Goal: Transaction & Acquisition: Purchase product/service

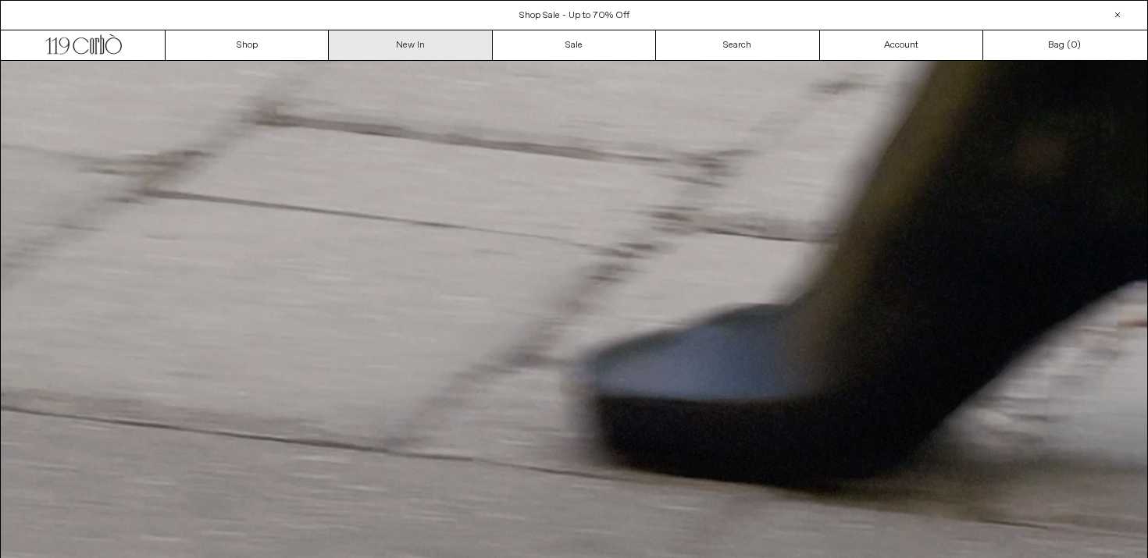
click at [392, 48] on link "New In" at bounding box center [410, 45] width 163 height 30
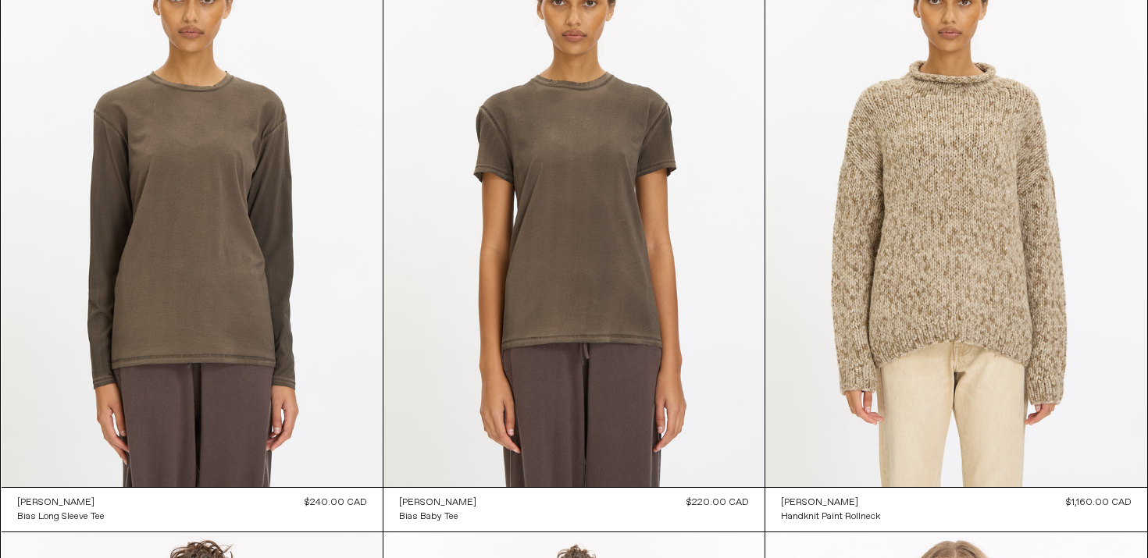
scroll to position [8825, 0]
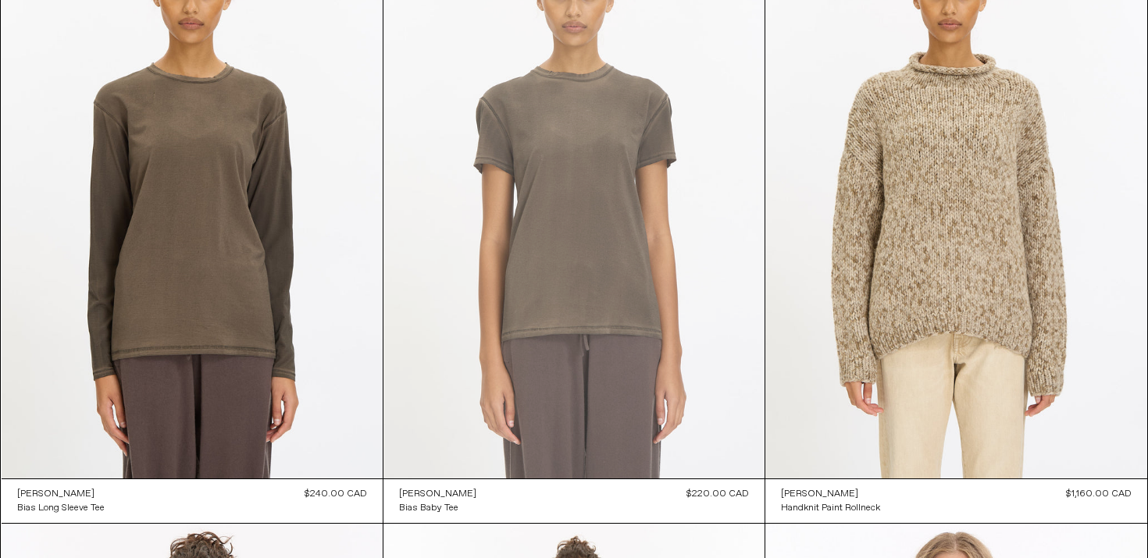
click at [518, 238] on at bounding box center [573, 191] width 381 height 571
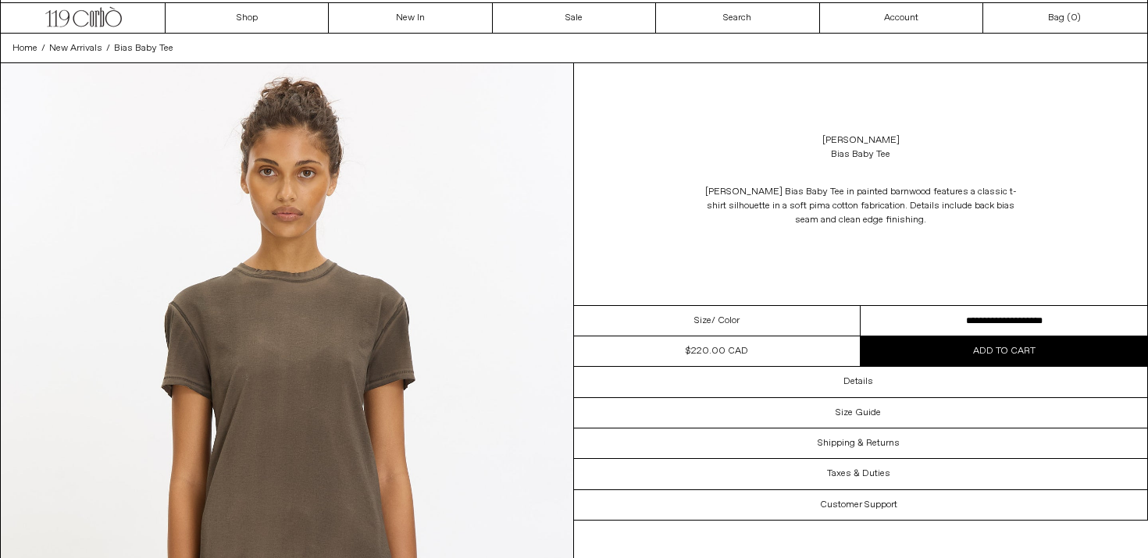
scroll to position [35, 0]
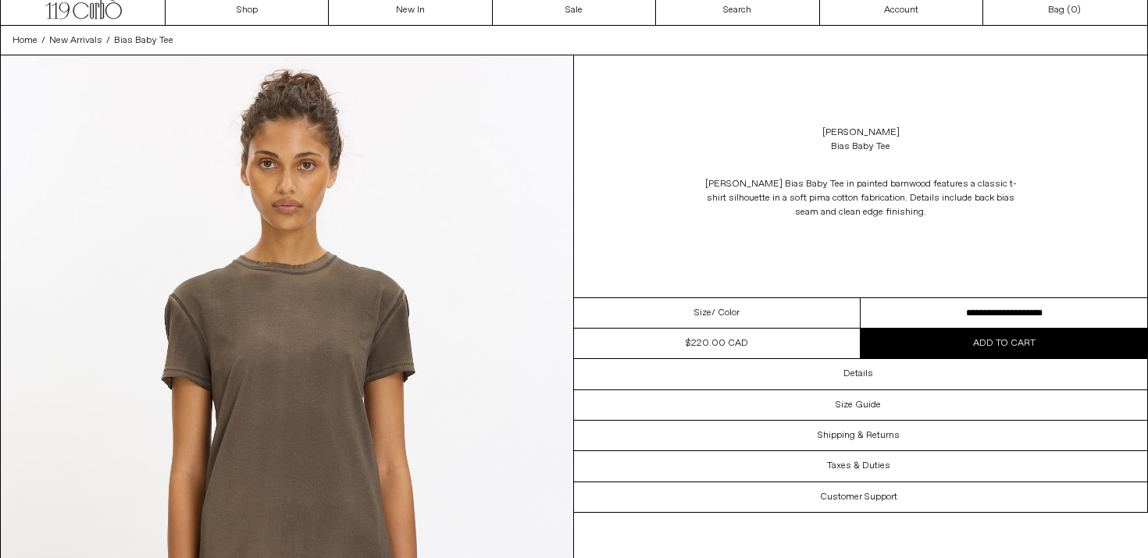
click at [885, 308] on select "**********" at bounding box center [1003, 313] width 287 height 30
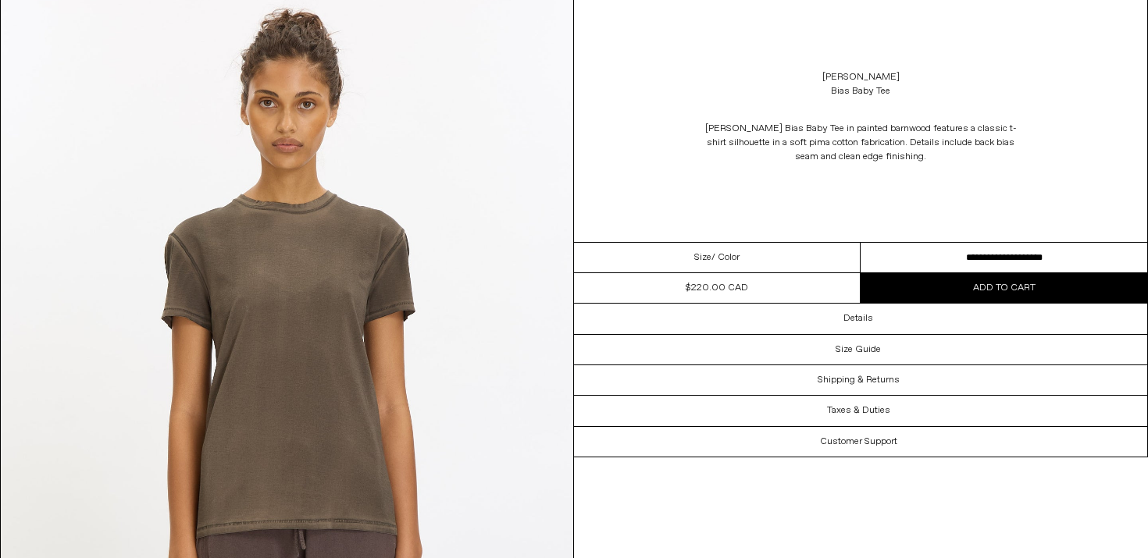
scroll to position [117, 0]
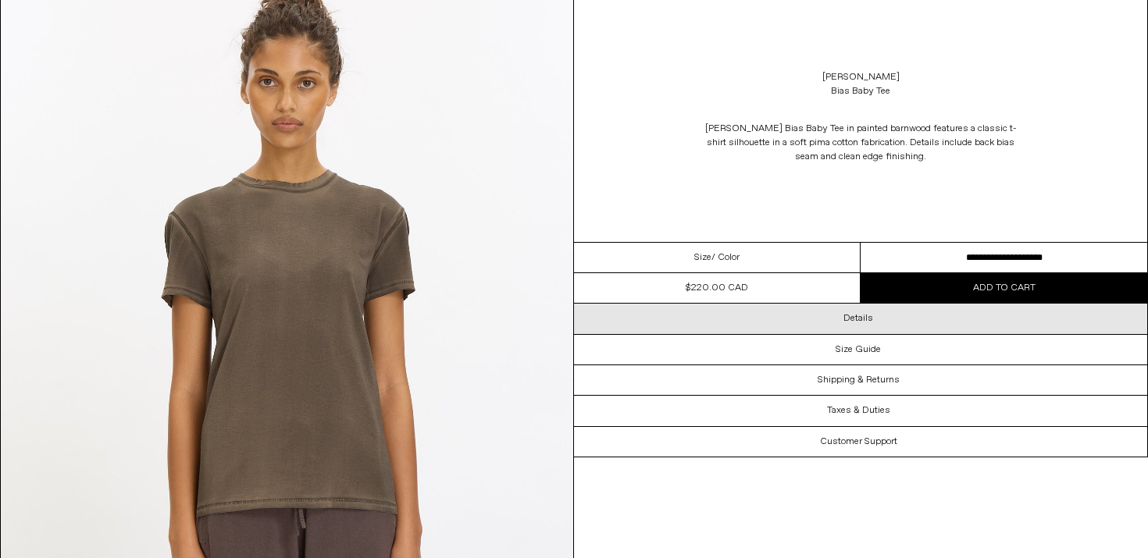
click at [782, 322] on div "Details" at bounding box center [860, 319] width 573 height 30
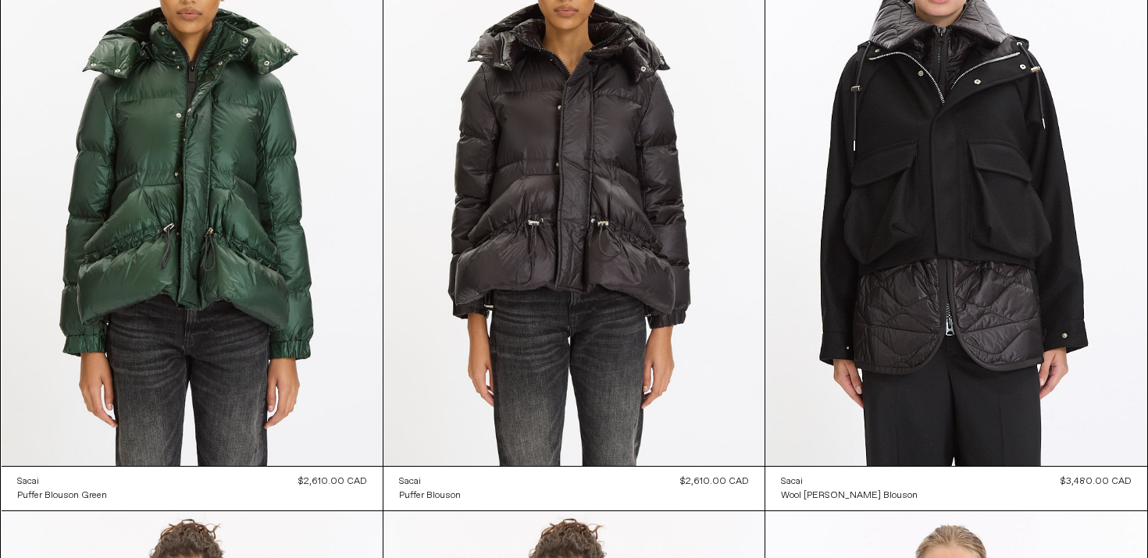
scroll to position [12541, 0]
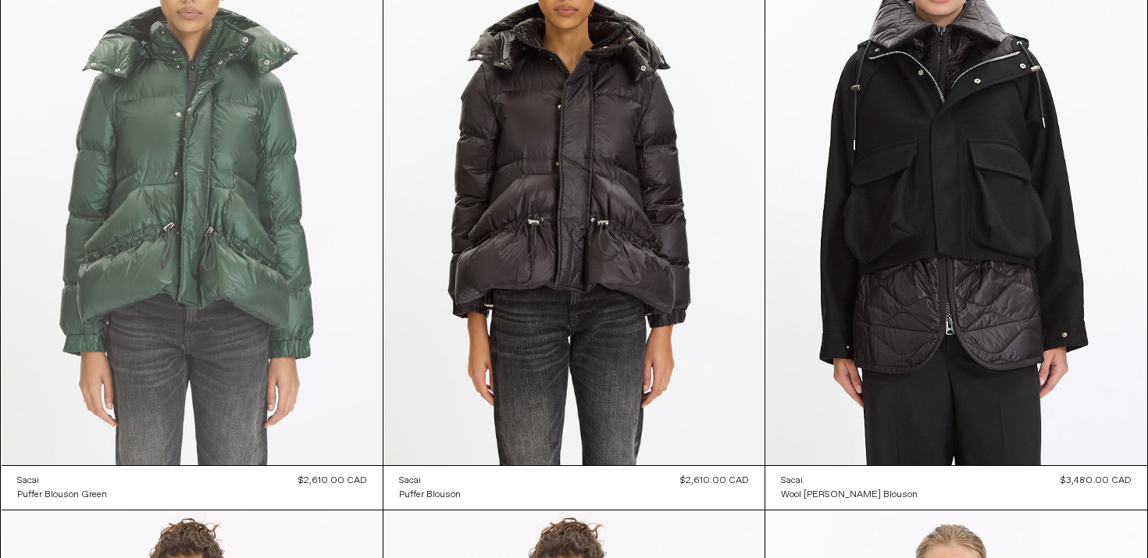
click at [194, 205] on at bounding box center [192, 178] width 381 height 571
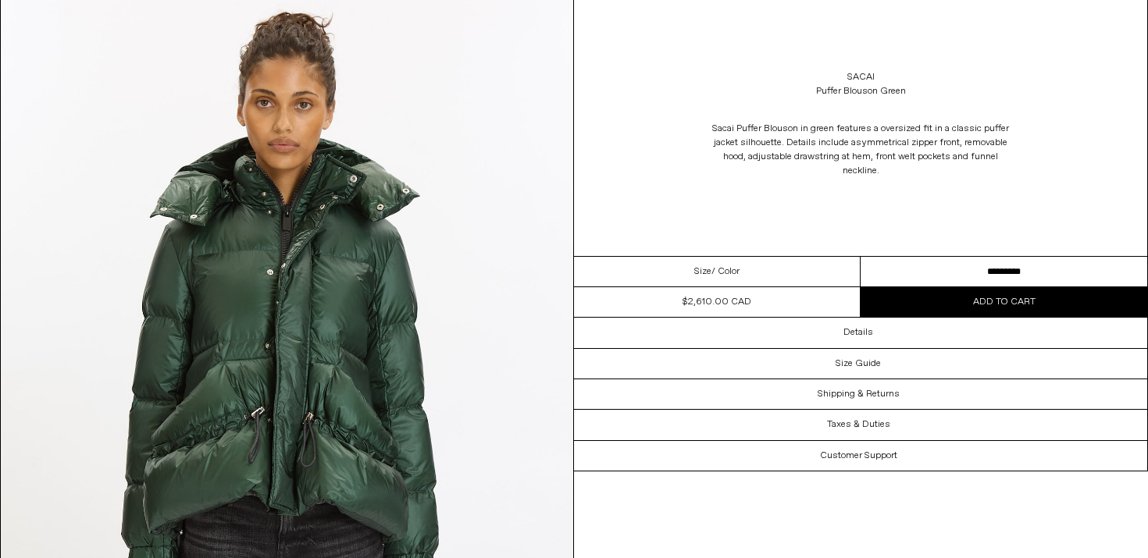
scroll to position [103, 0]
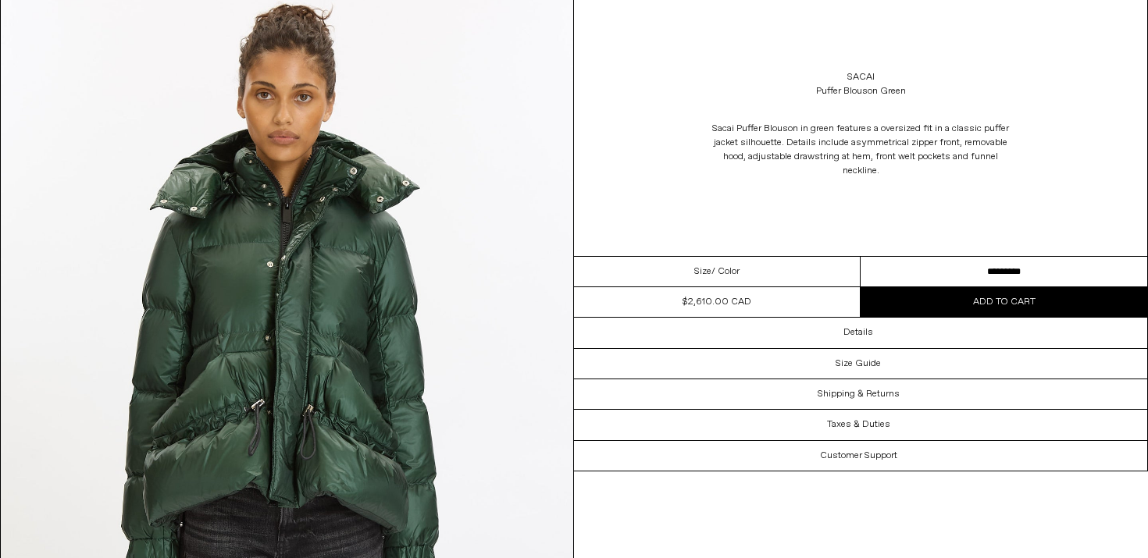
click at [937, 274] on select "********* *********" at bounding box center [1003, 272] width 287 height 30
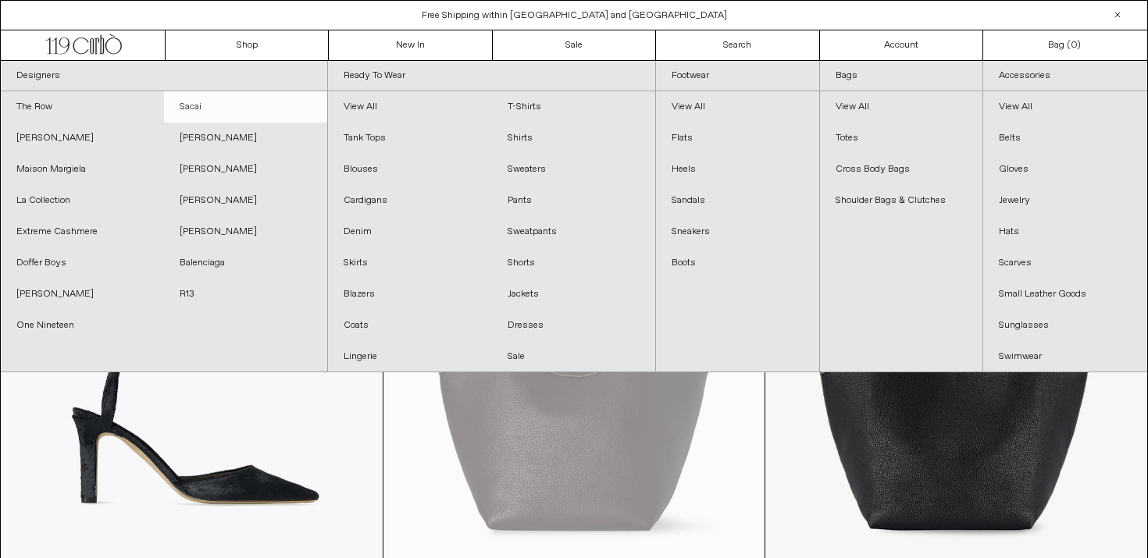
click at [186, 107] on link "Sacai" at bounding box center [245, 106] width 163 height 31
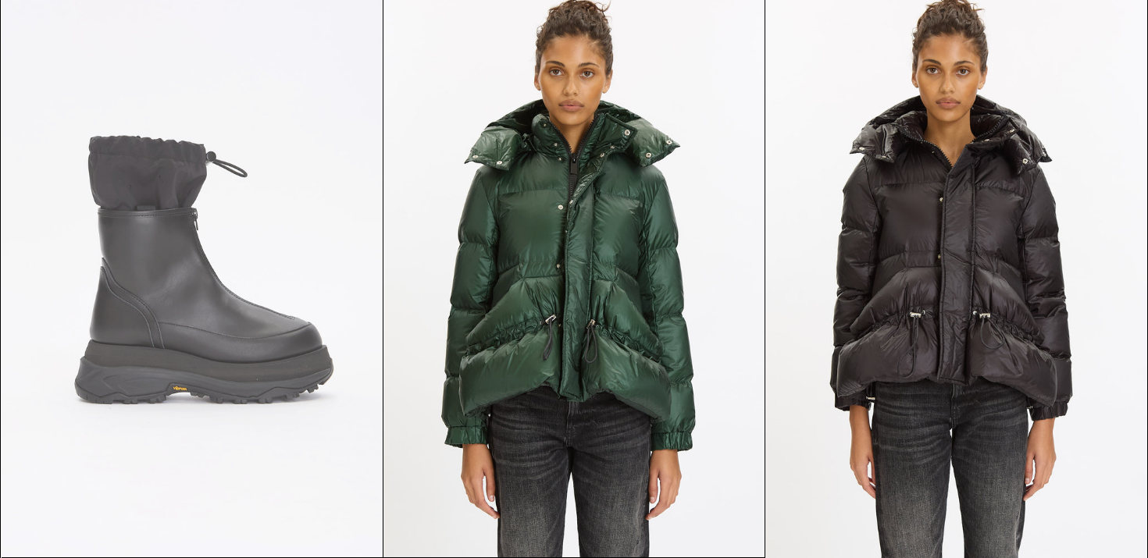
scroll to position [106, 0]
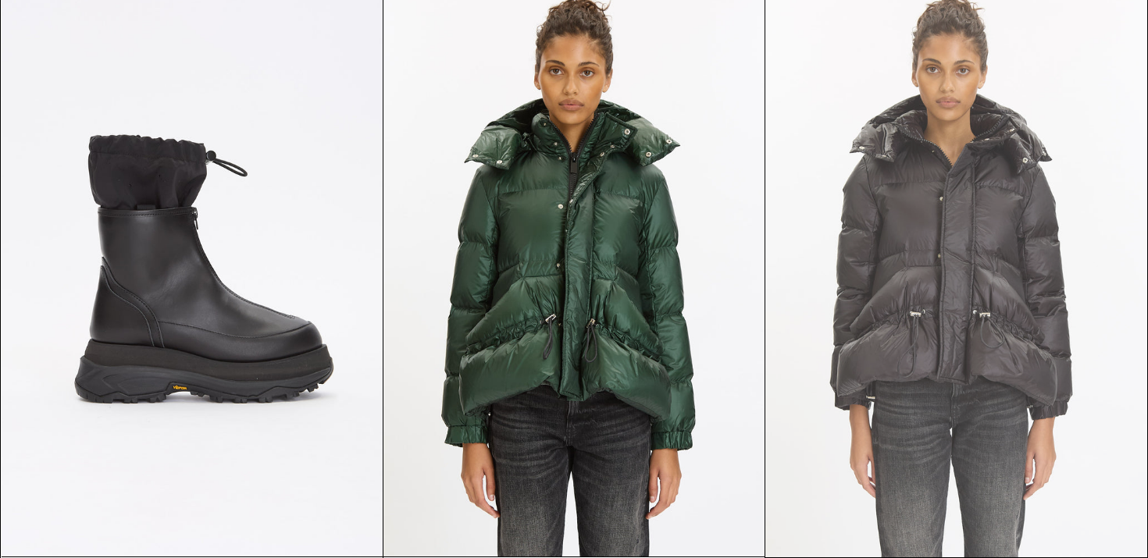
click at [904, 236] on at bounding box center [955, 271] width 381 height 572
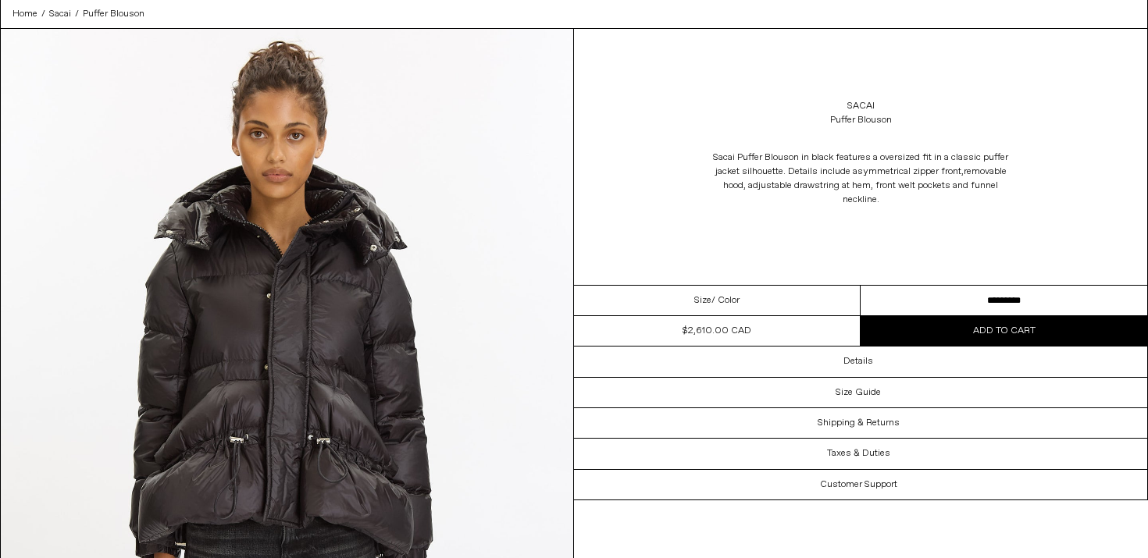
click at [926, 297] on select "********* *********" at bounding box center [1003, 301] width 287 height 30
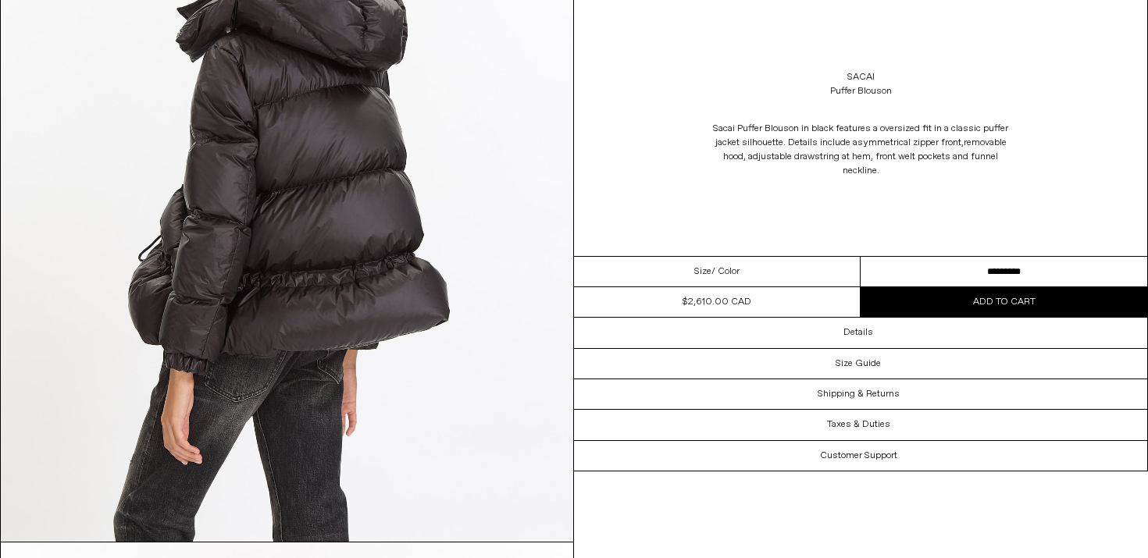
scroll to position [1742, 0]
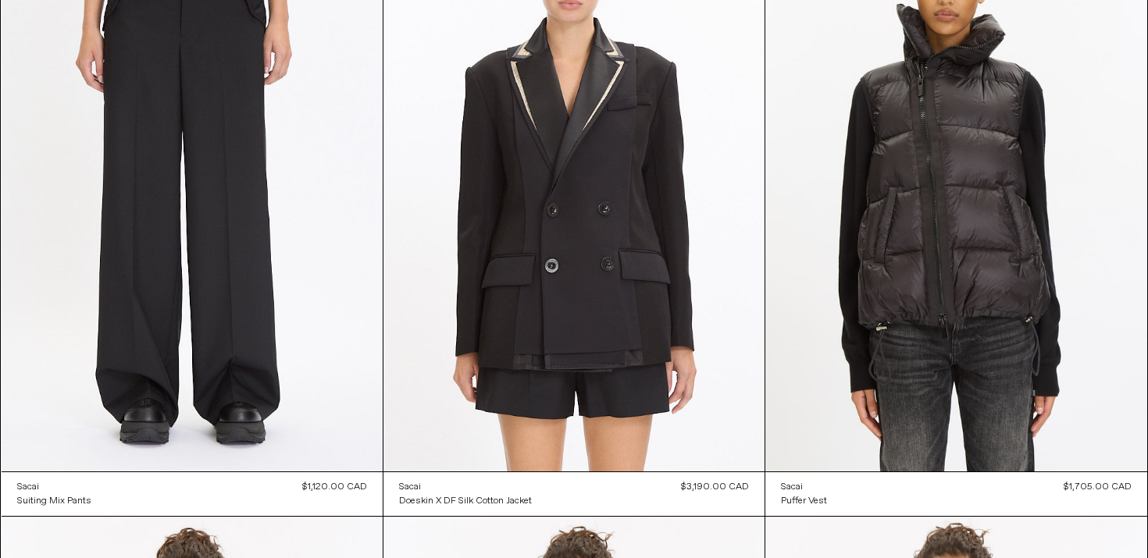
scroll to position [2661, 0]
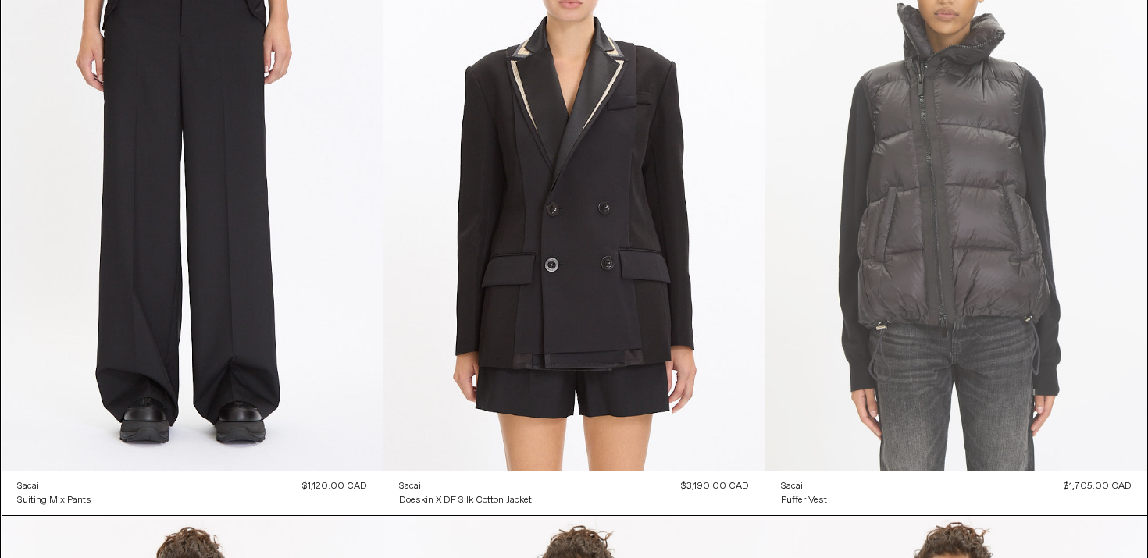
click at [947, 219] on at bounding box center [955, 185] width 381 height 572
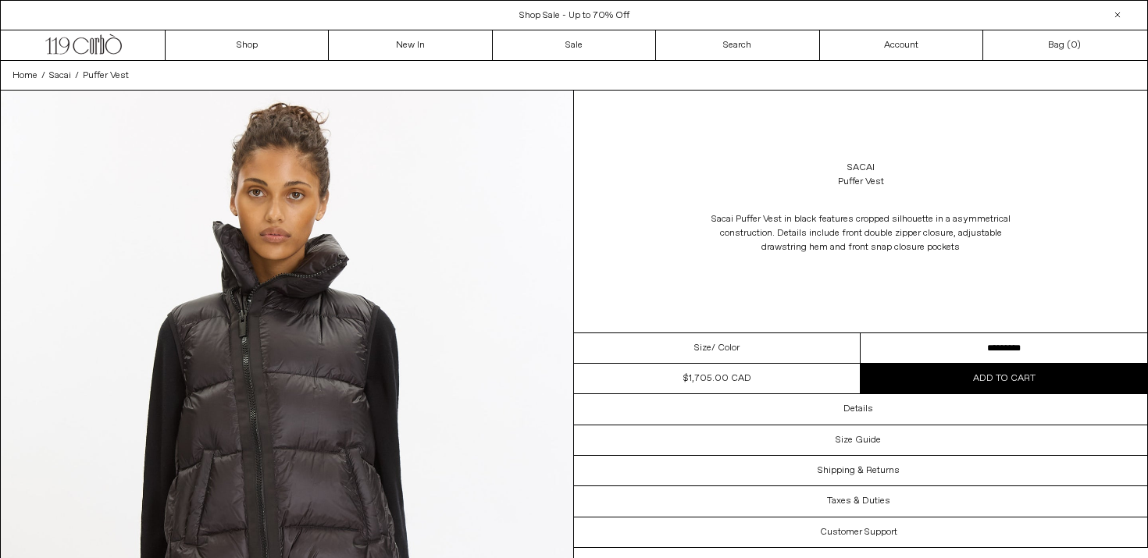
click at [887, 351] on select "********* ********* *********" at bounding box center [1003, 348] width 287 height 30
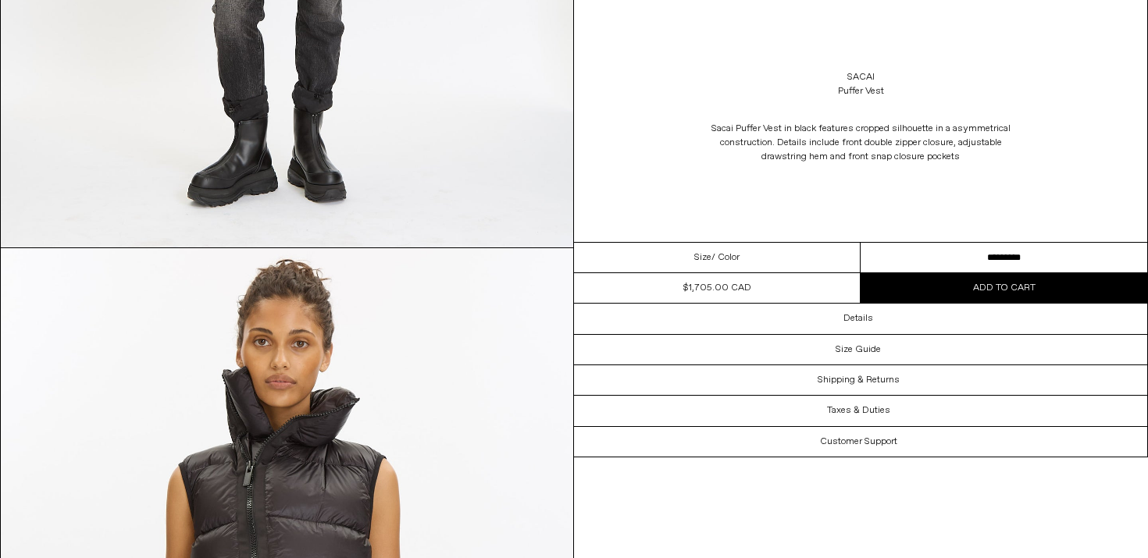
scroll to position [1280, 0]
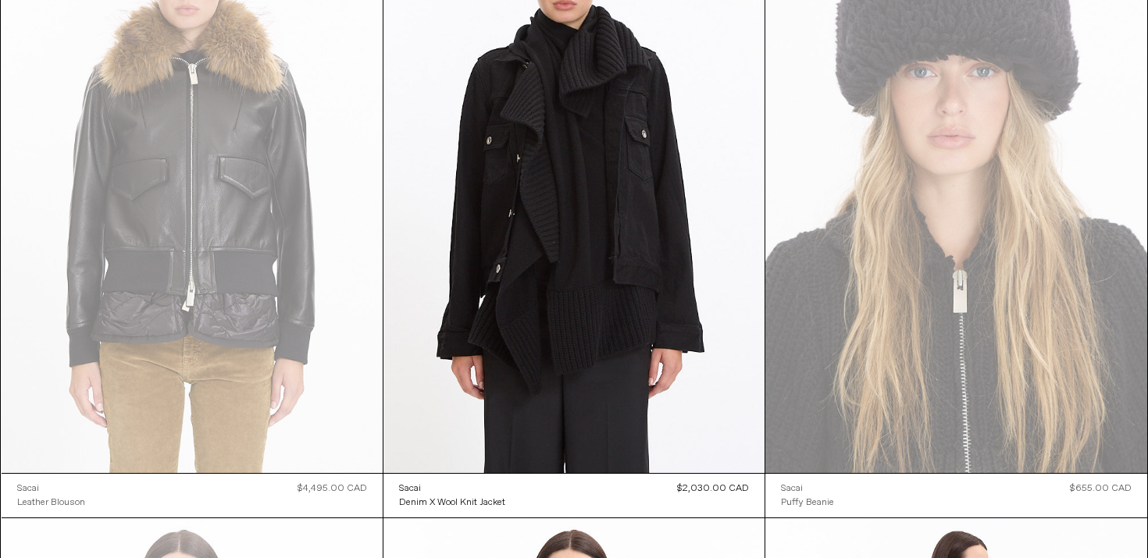
scroll to position [5747, 0]
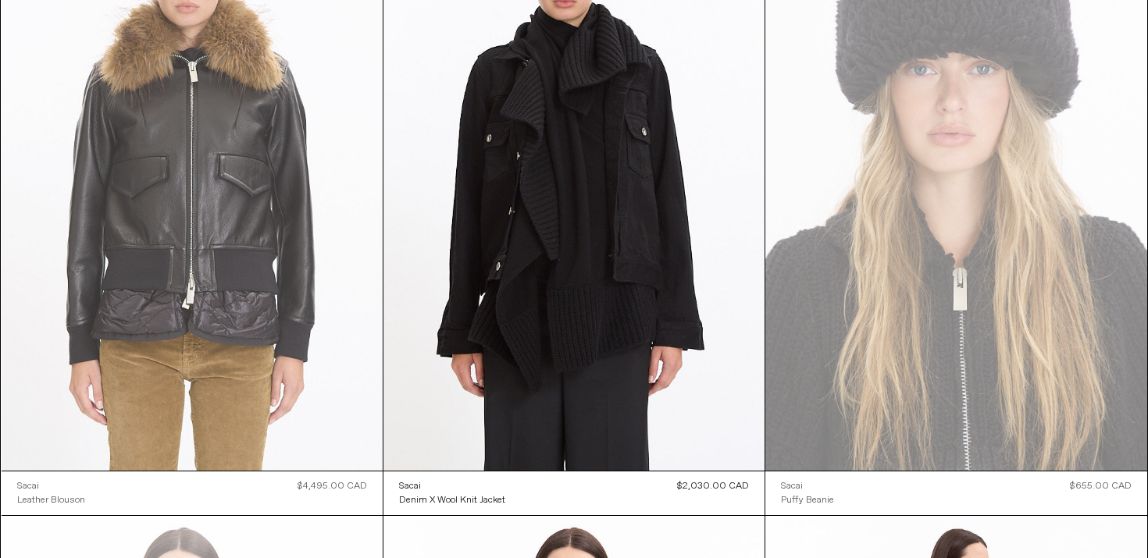
click at [253, 260] on at bounding box center [192, 184] width 381 height 571
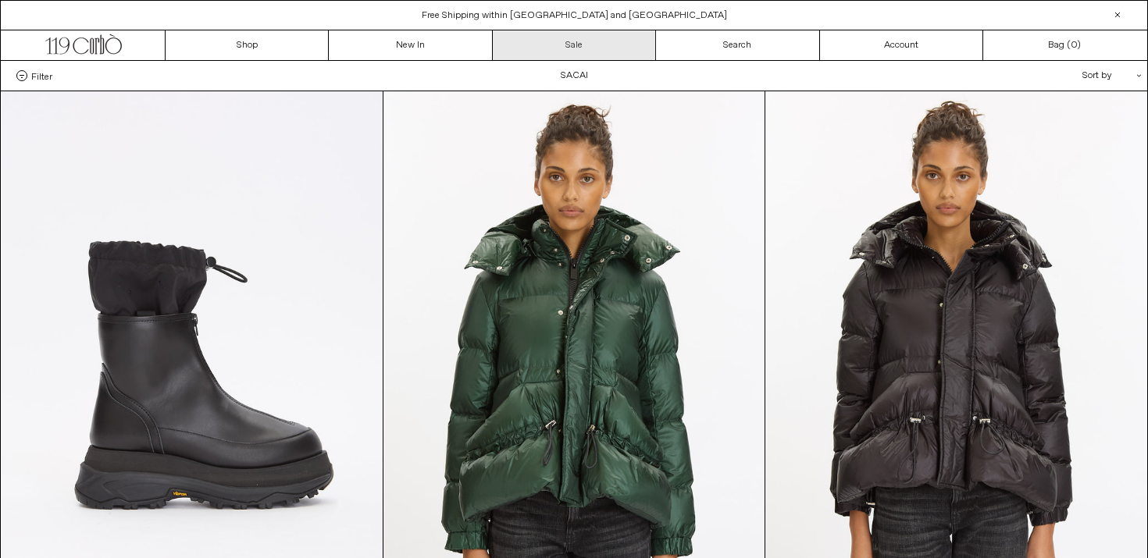
click at [571, 48] on link "Sale" at bounding box center [574, 45] width 163 height 30
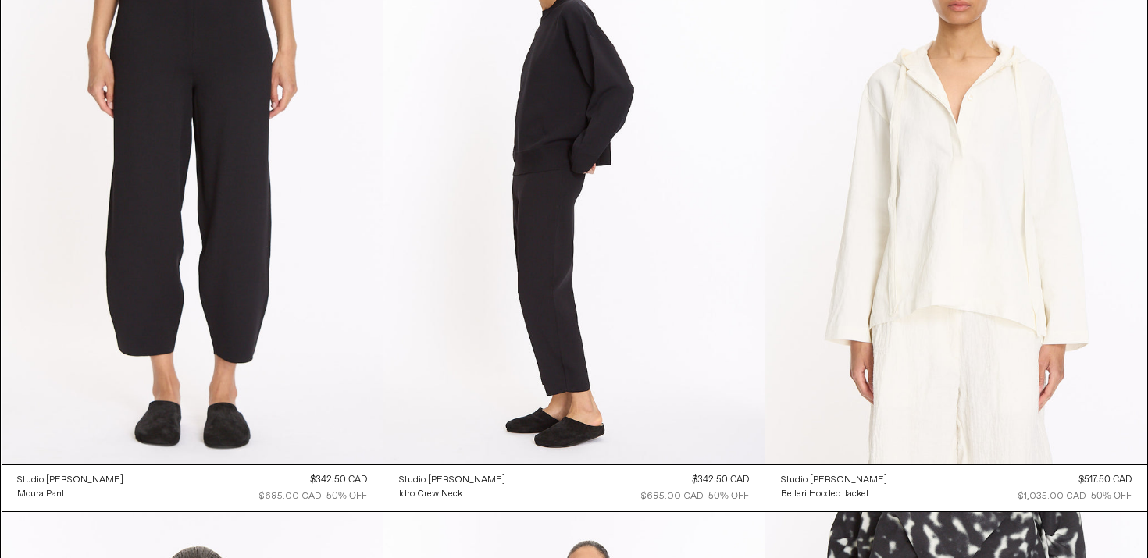
scroll to position [4539, 0]
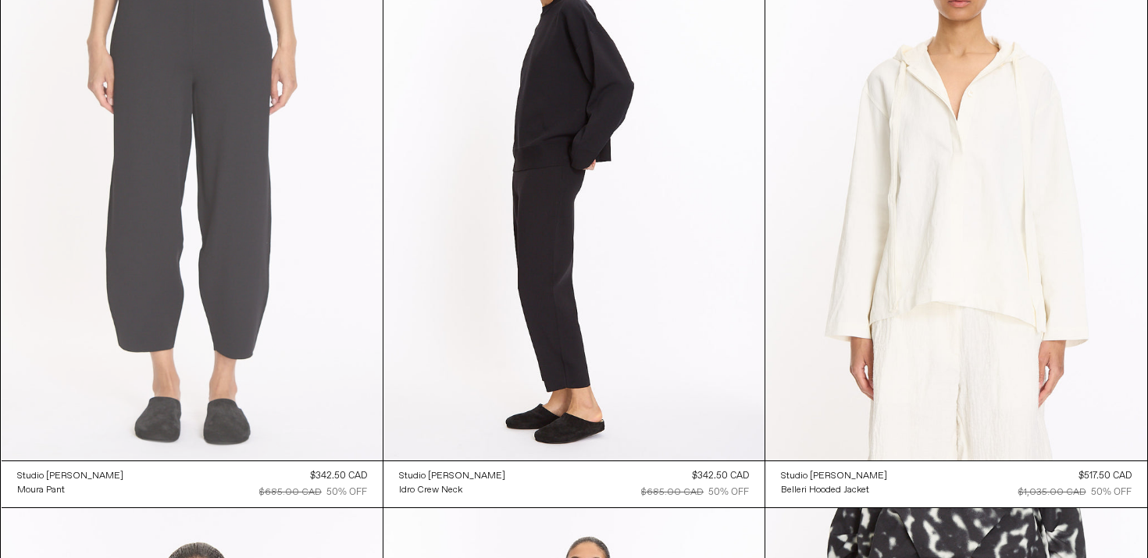
click at [173, 232] on at bounding box center [192, 174] width 381 height 571
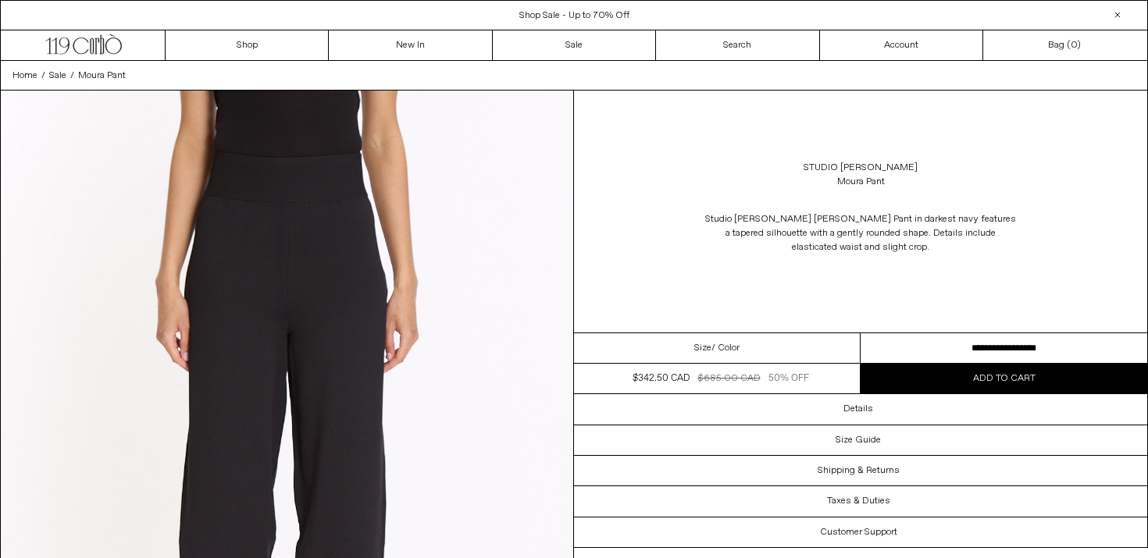
click at [929, 346] on select "**********" at bounding box center [1003, 348] width 287 height 30
